Goal: Find contact information: Find contact information

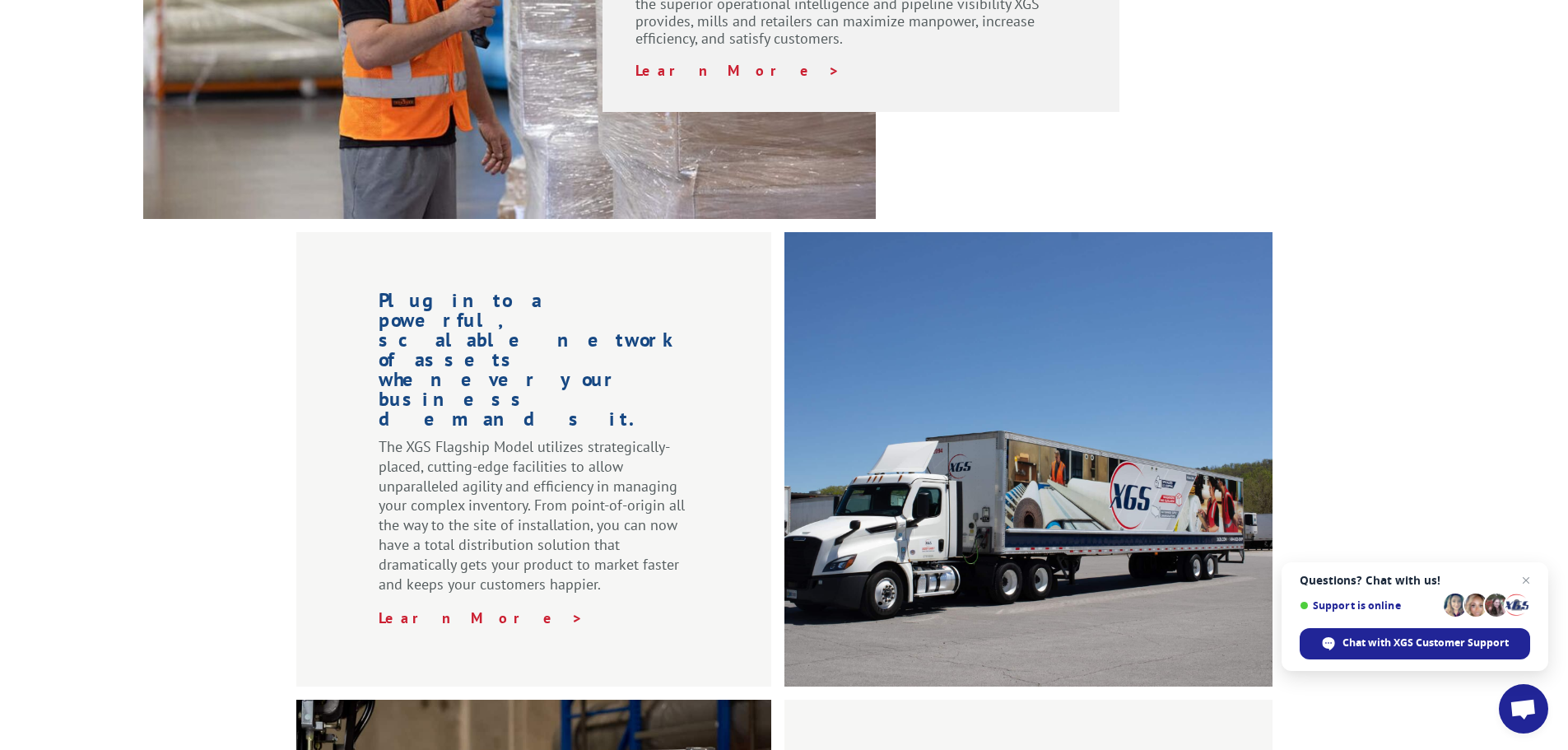
scroll to position [1482, 0]
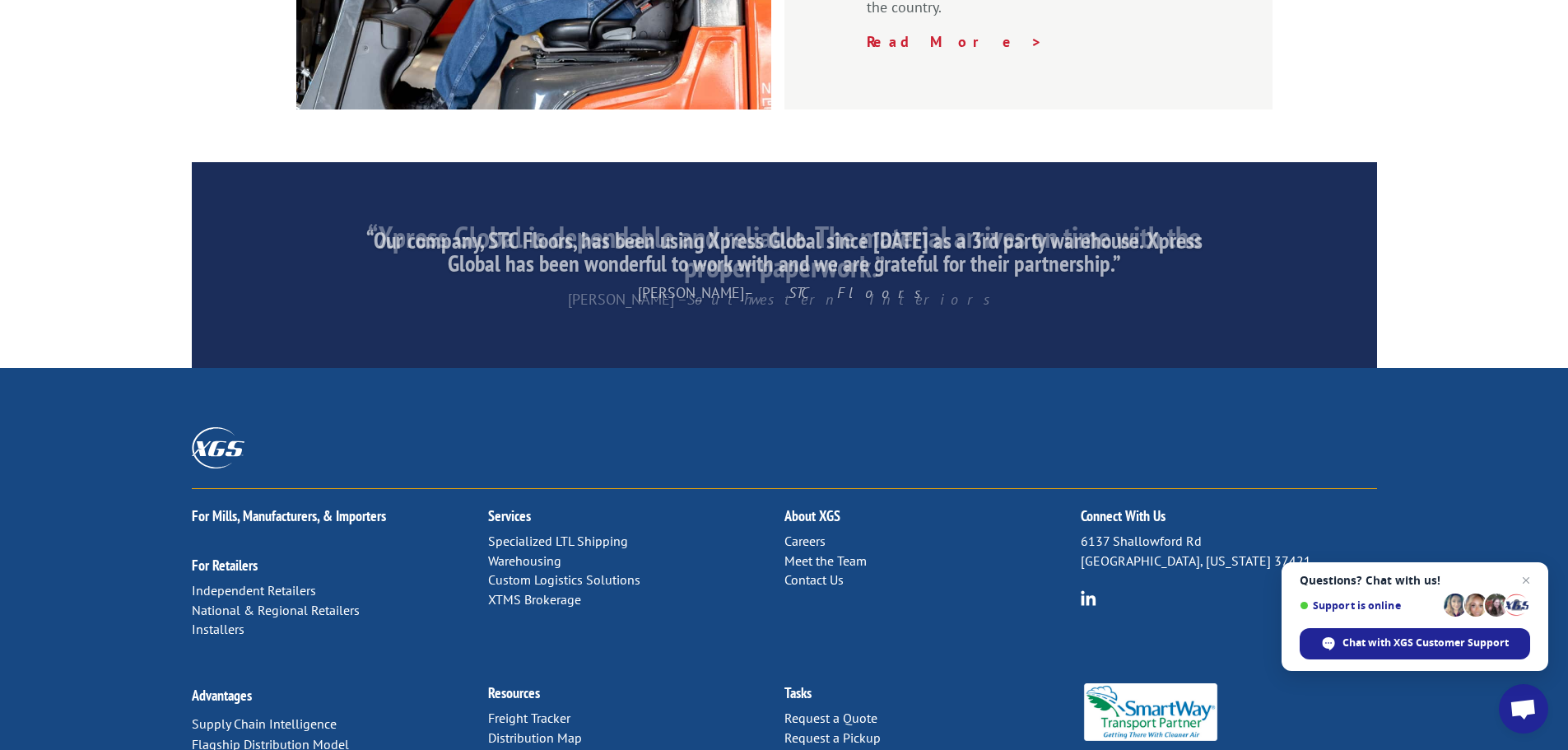
scroll to position [2508, 0]
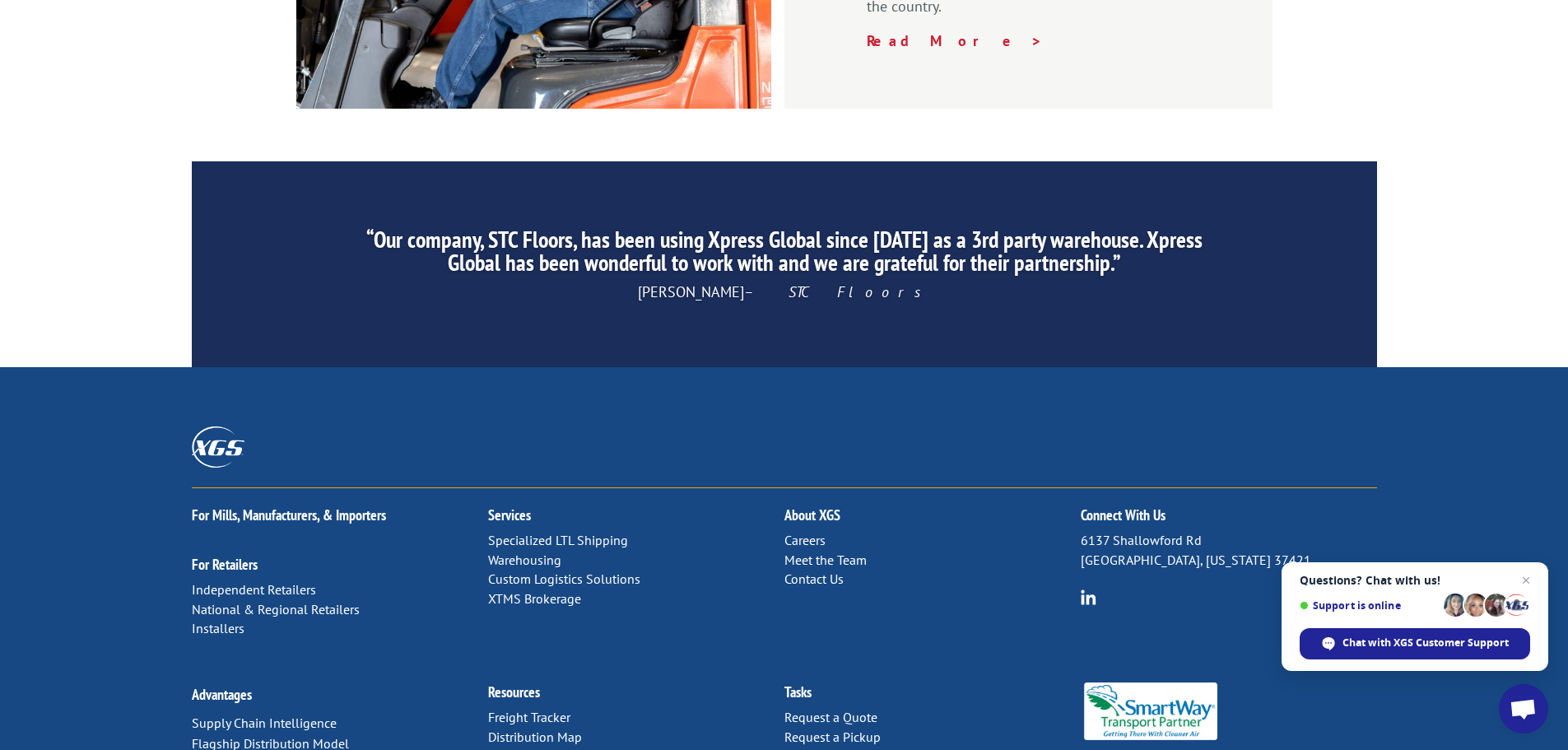
click at [820, 571] on link "Contact Us" at bounding box center [813, 578] width 59 height 16
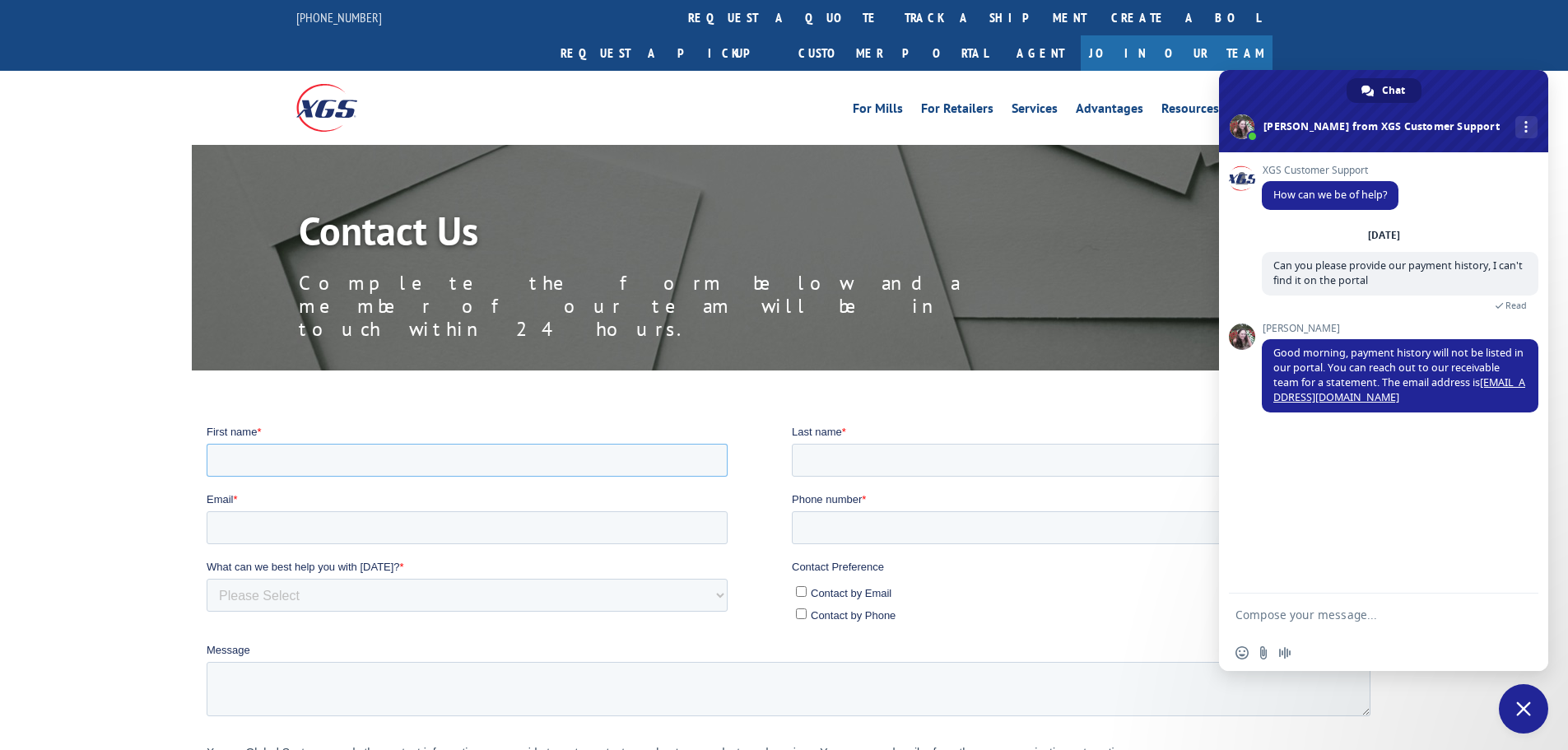
click at [438, 445] on input "First name *" at bounding box center [466, 459] width 521 height 33
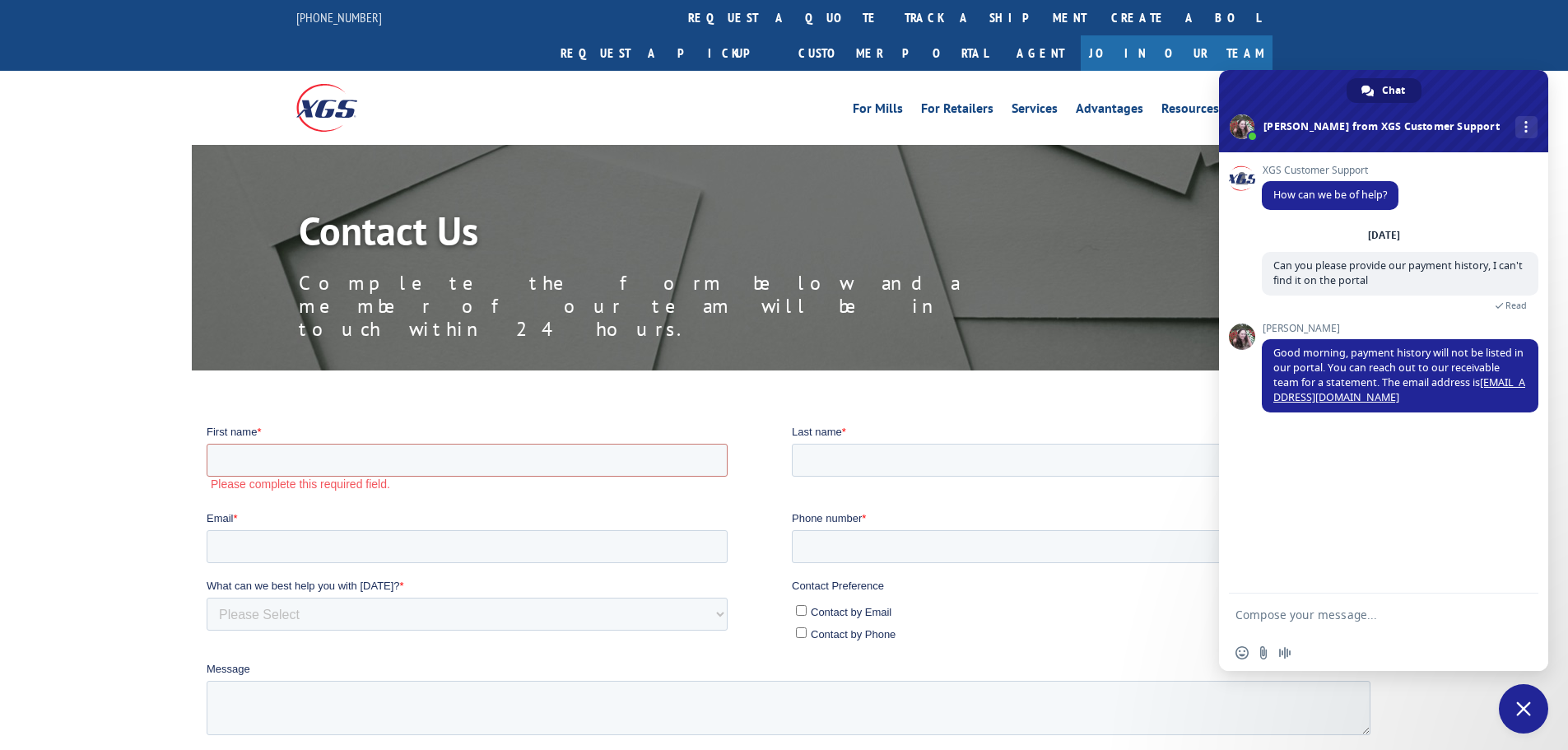
click at [797, 595] on div "Contact Preference Contact by Email Contact by Phone" at bounding box center [1083, 611] width 585 height 68
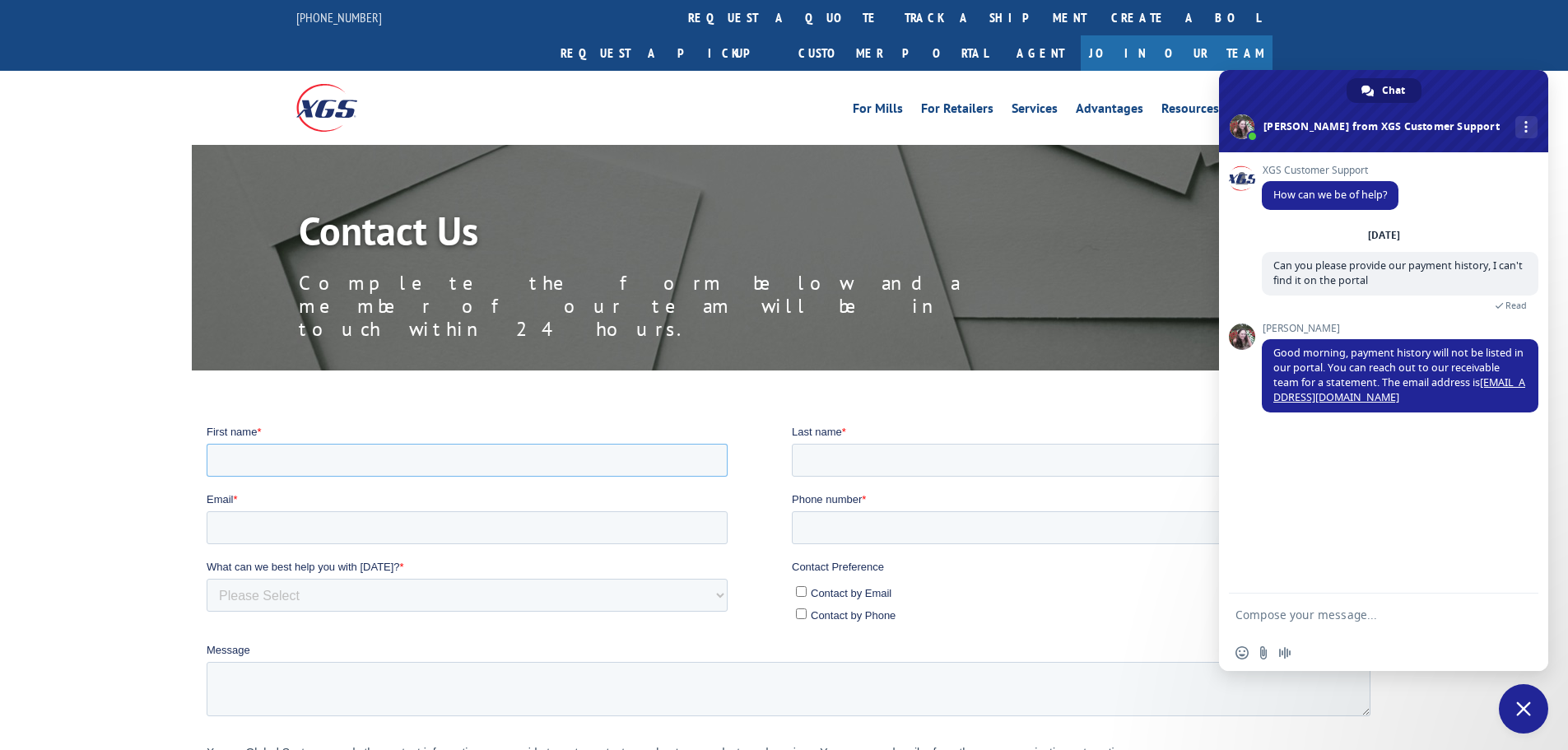
click at [324, 466] on input "First name *" at bounding box center [466, 459] width 521 height 33
click at [487, 452] on input "First name *" at bounding box center [466, 459] width 521 height 33
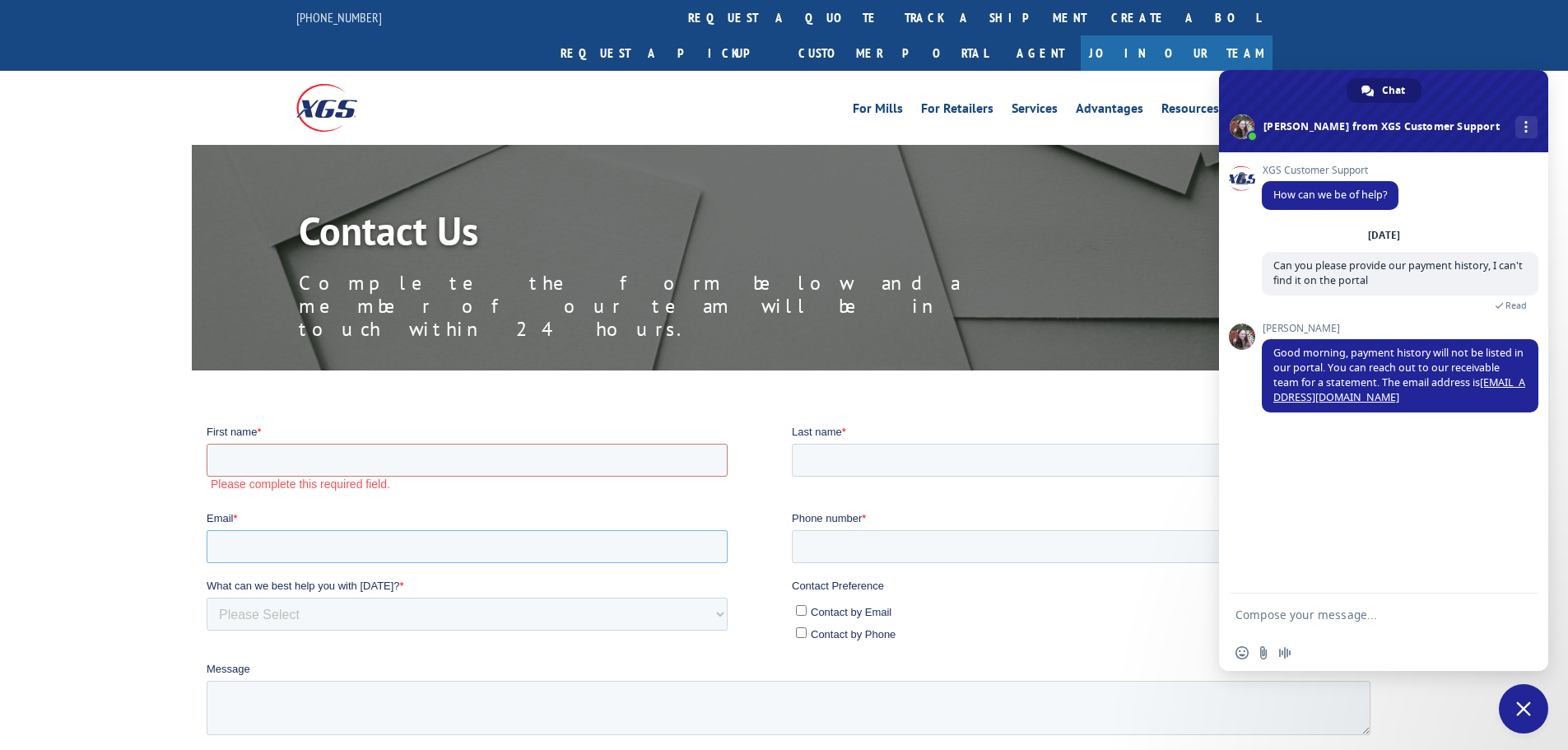
click at [521, 510] on div "Email *" at bounding box center [498, 536] width 585 height 53
